Goal: Information Seeking & Learning: Learn about a topic

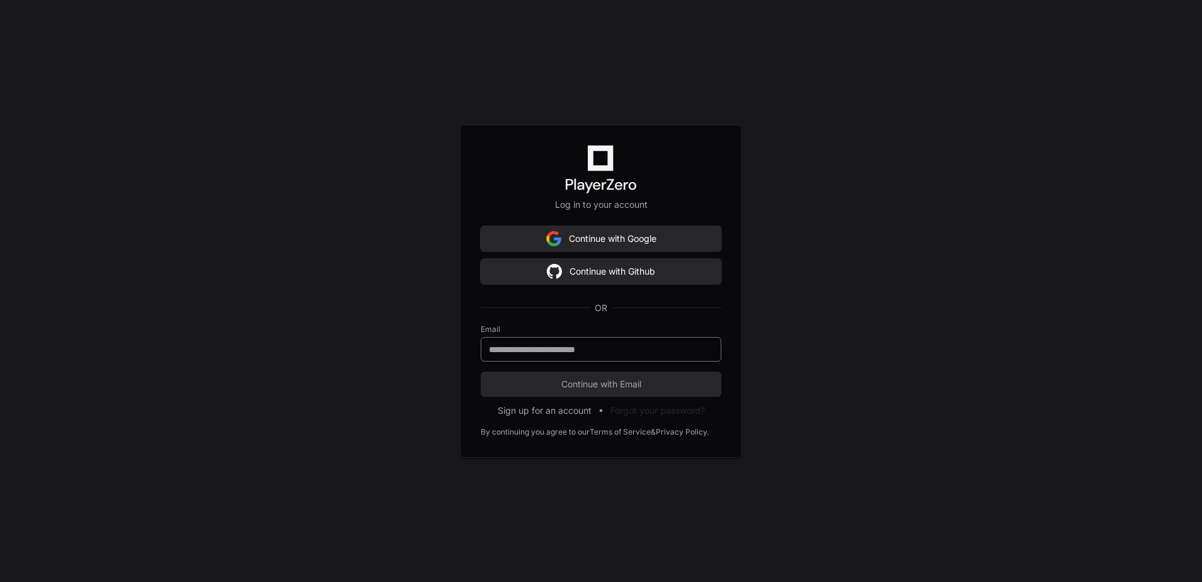
click at [700, 350] on input "email" at bounding box center [601, 349] width 224 height 13
type input "**********"
click at [576, 387] on span "Continue with Email" at bounding box center [600, 384] width 241 height 13
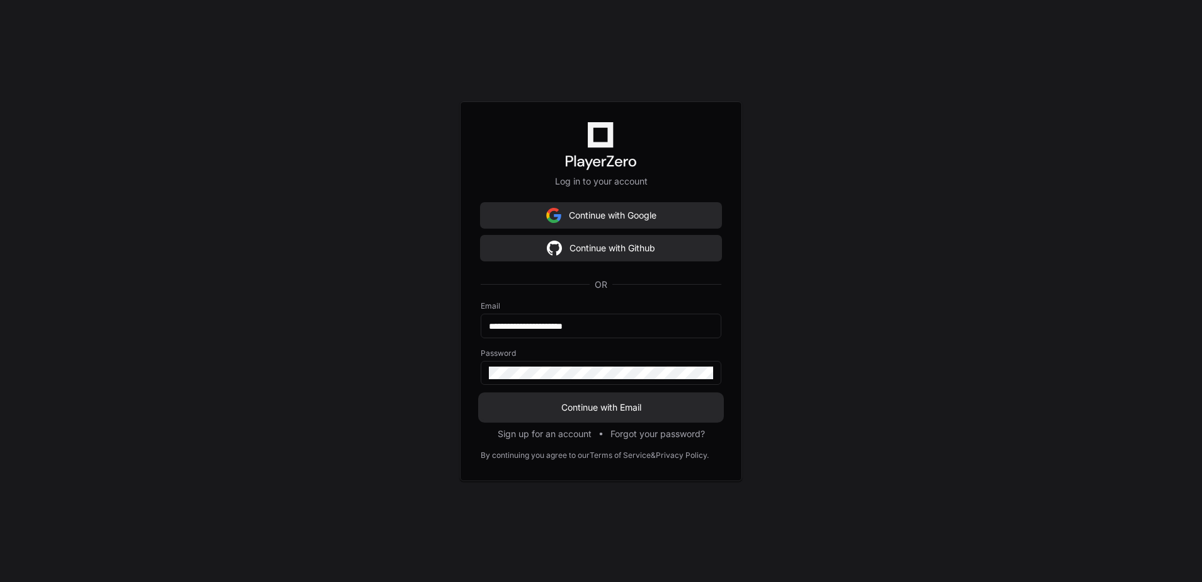
click at [582, 401] on span "Continue with Email" at bounding box center [600, 407] width 241 height 13
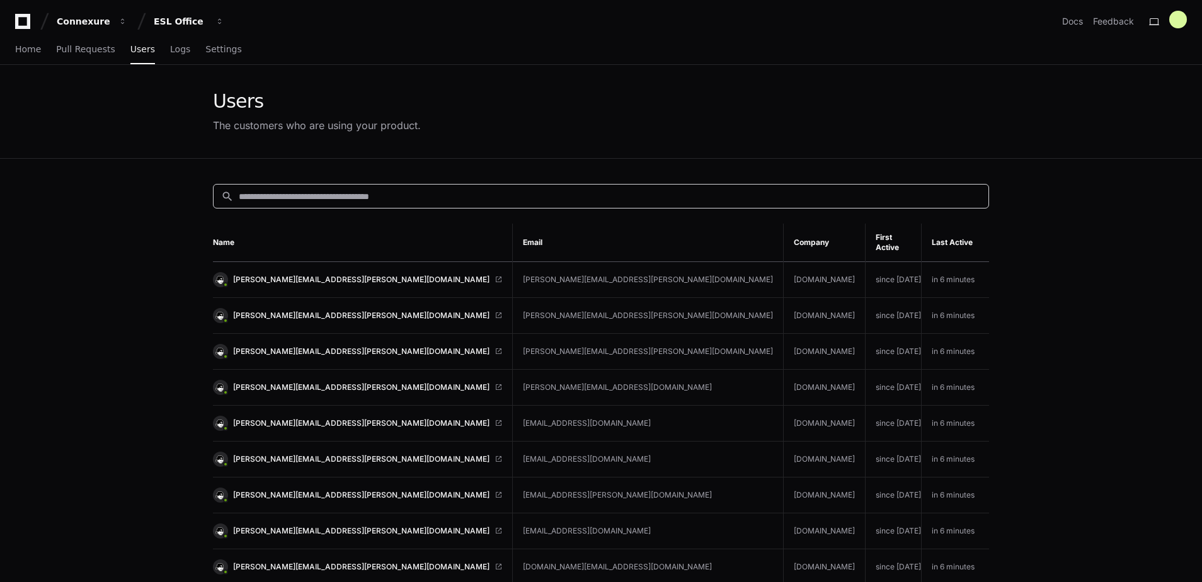
click at [450, 197] on input at bounding box center [610, 196] width 742 height 13
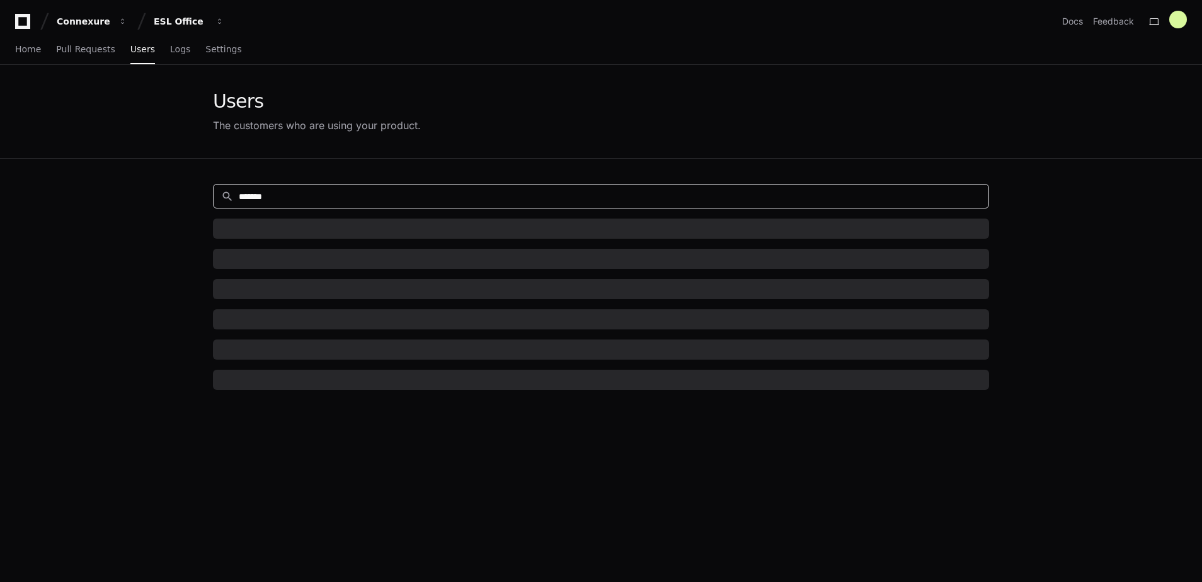
type input "*******"
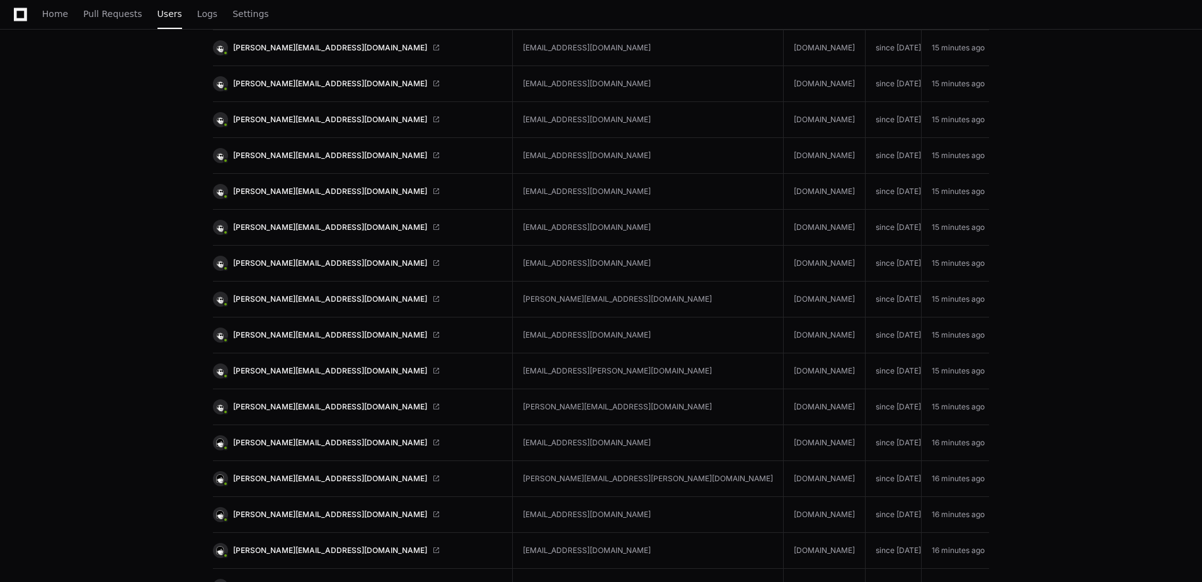
scroll to position [4540, 0]
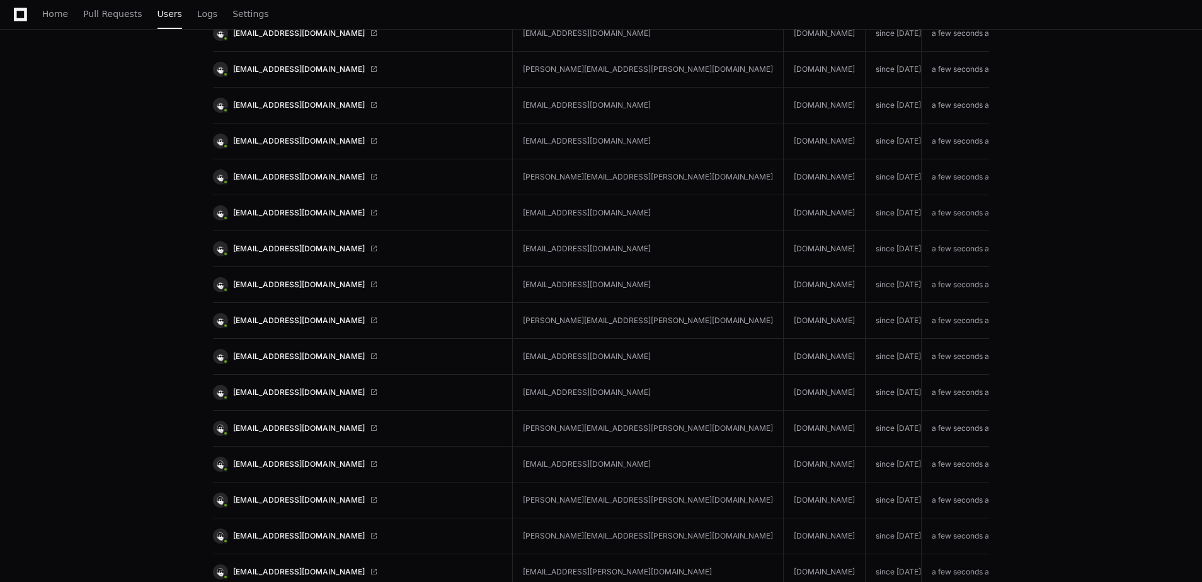
scroll to position [1719, 0]
click at [290, 387] on span "[EMAIL_ADDRESS][DOMAIN_NAME]" at bounding box center [299, 392] width 132 height 10
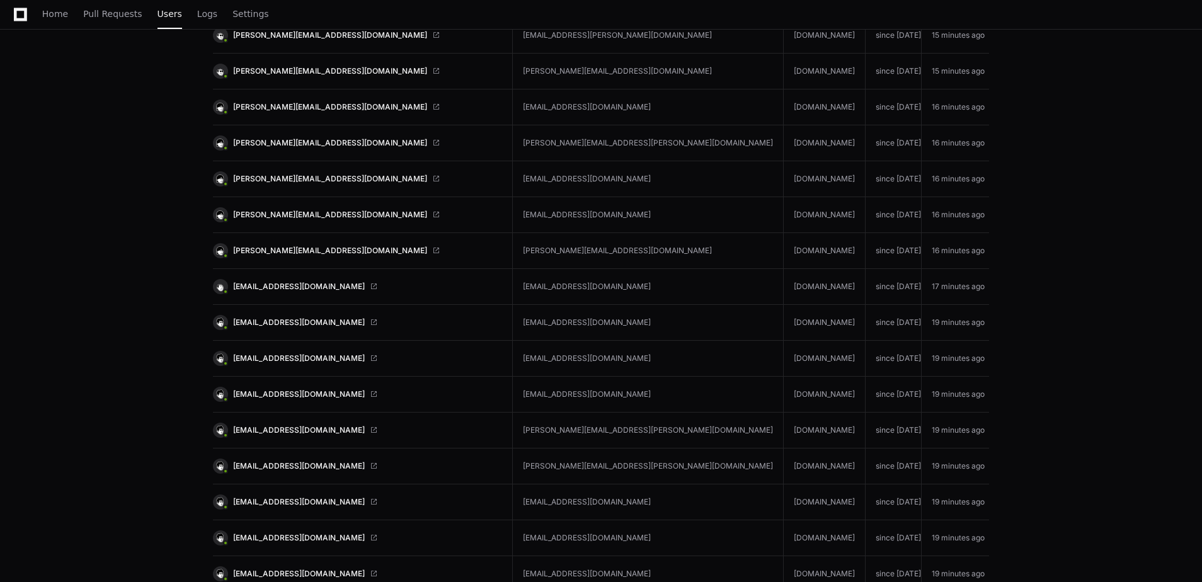
scroll to position [4875, 0]
click at [278, 281] on span "rmccaskill@coverys.com" at bounding box center [299, 286] width 132 height 10
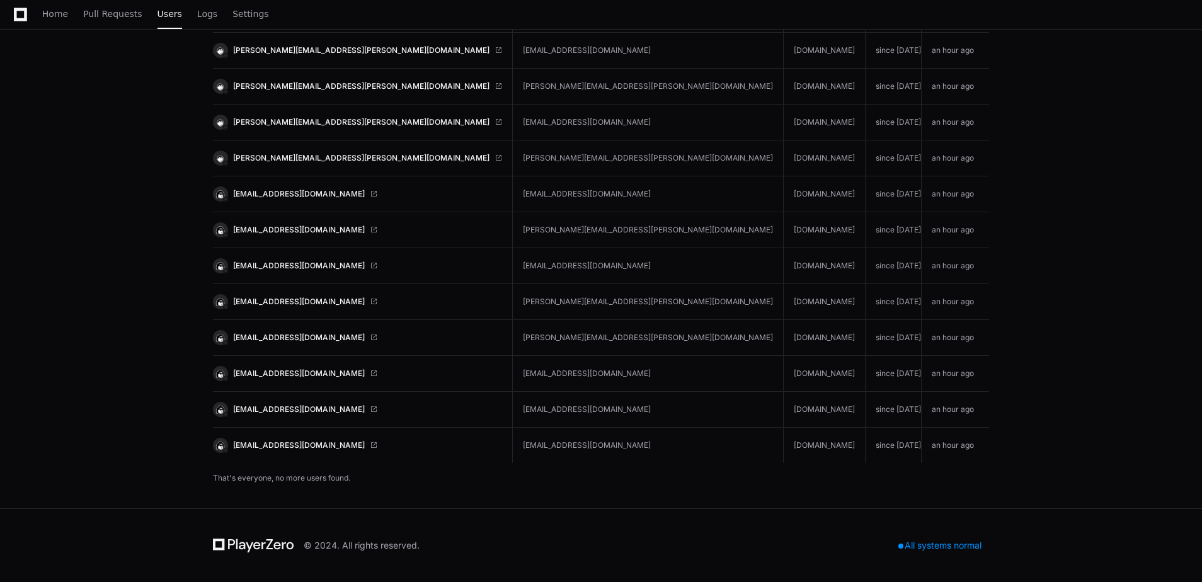
scroll to position [6608, 0]
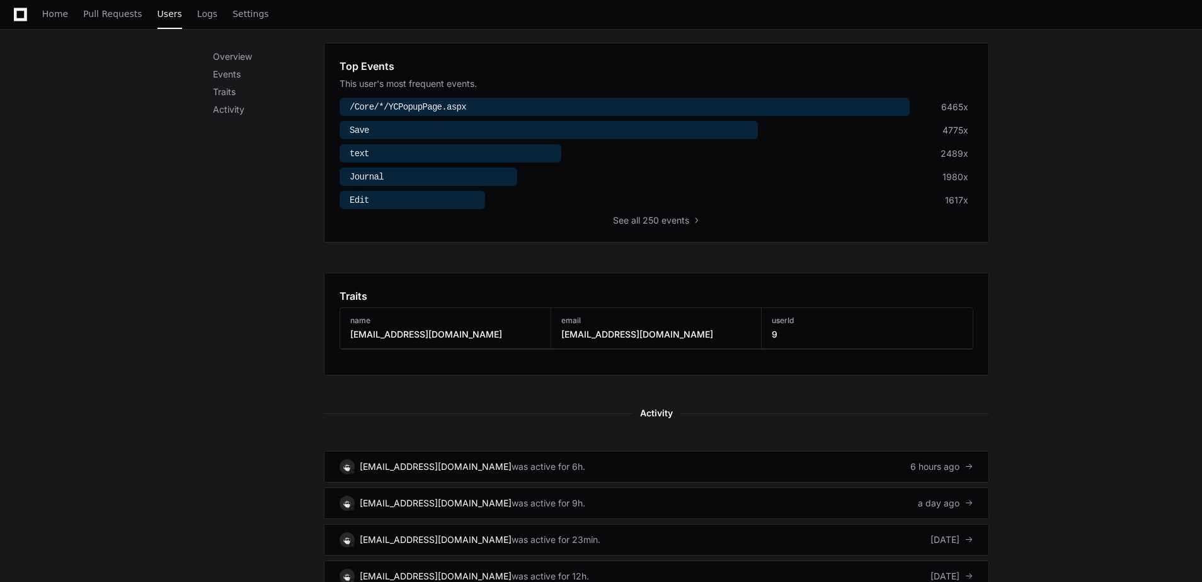
scroll to position [457, 0]
click at [669, 216] on span "all 250 events" at bounding box center [660, 218] width 58 height 13
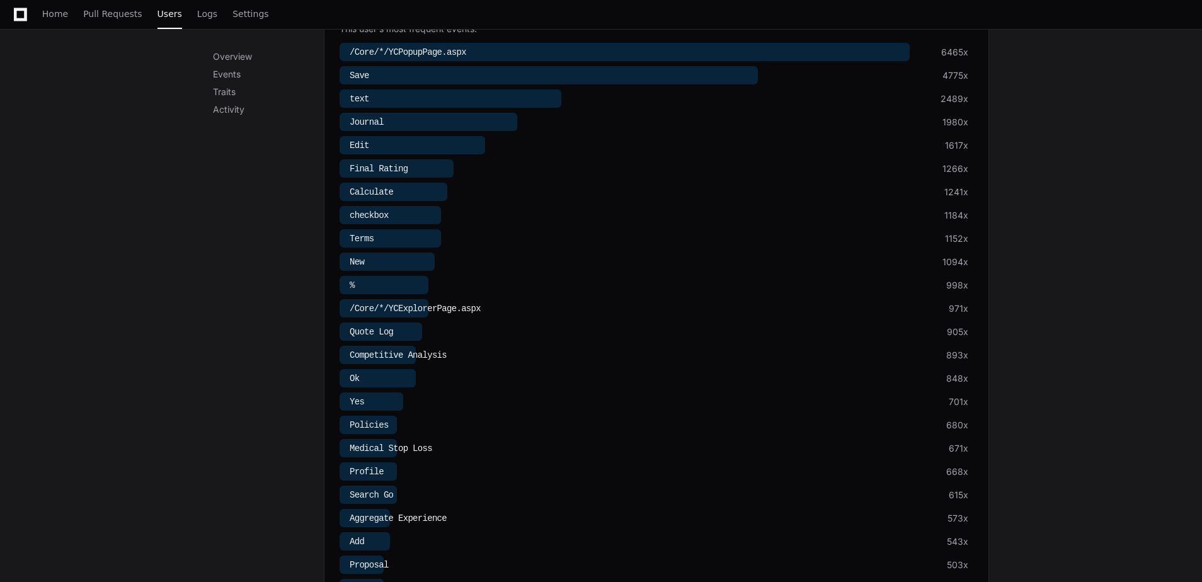
scroll to position [525, 0]
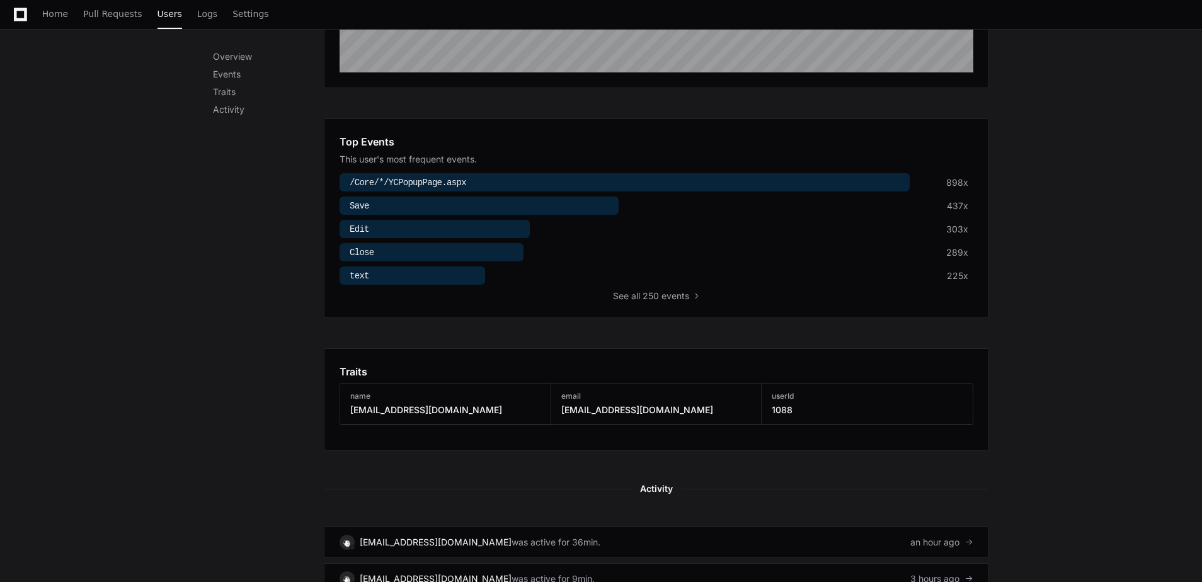
scroll to position [380, 0]
click at [664, 298] on span "all 250 events" at bounding box center [660, 295] width 58 height 13
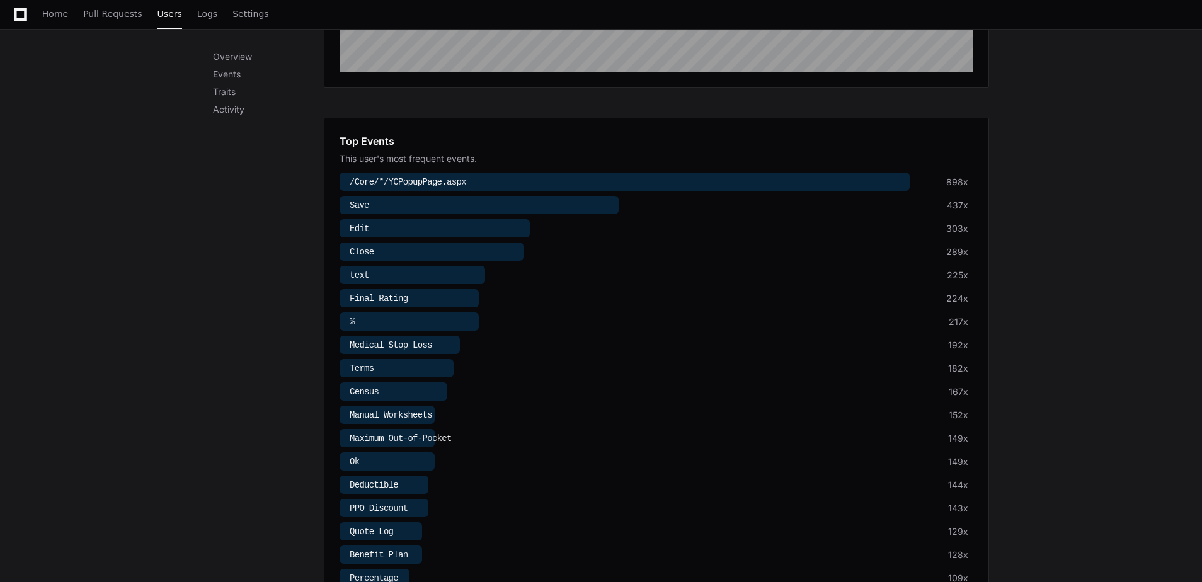
scroll to position [448, 0]
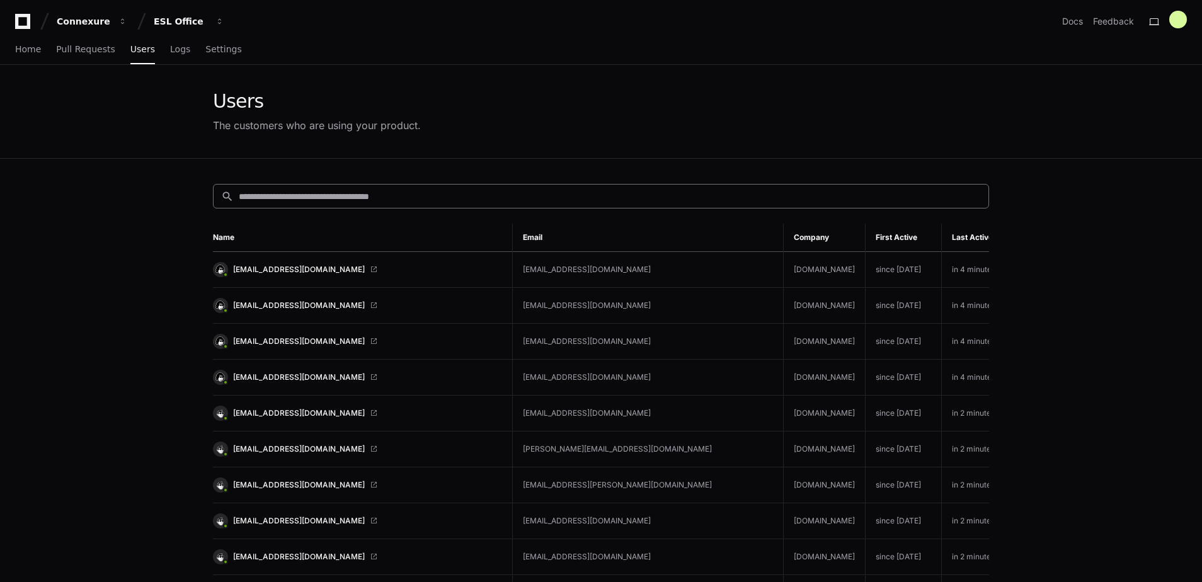
click at [583, 188] on div "search" at bounding box center [601, 196] width 776 height 25
type input "*****"
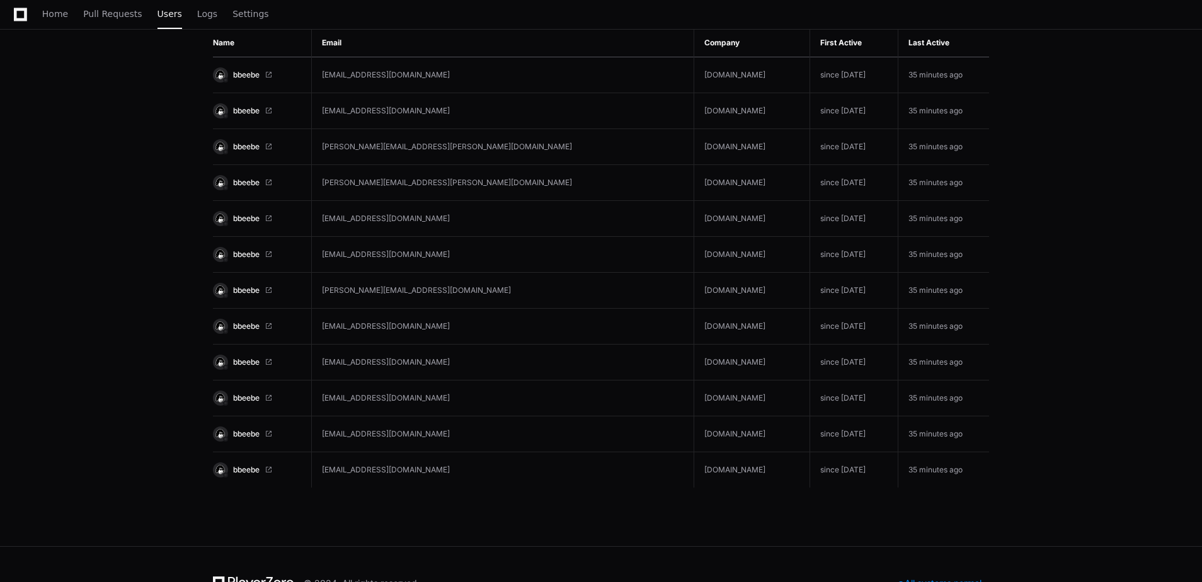
scroll to position [218, 0]
